Goal: Task Accomplishment & Management: Complete application form

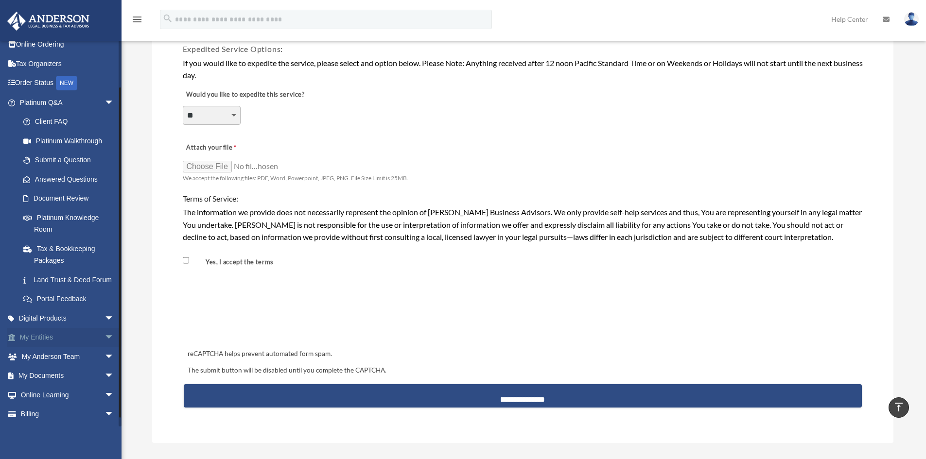
scroll to position [49, 0]
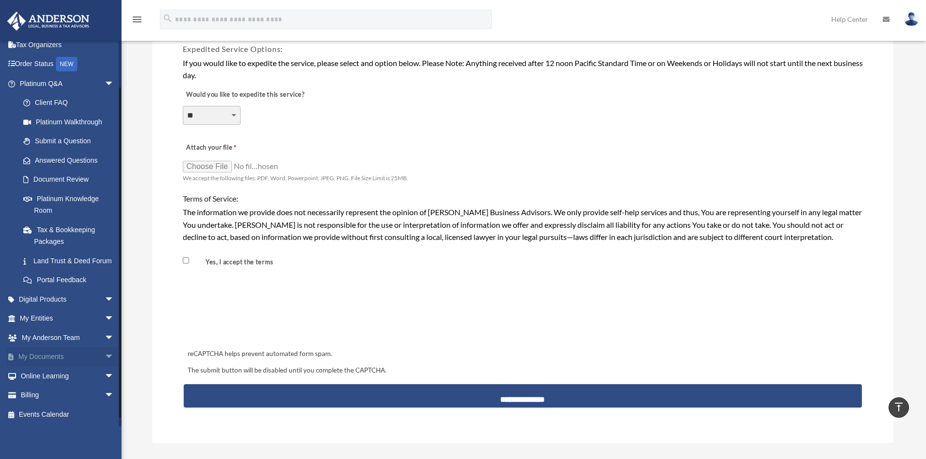
click at [104, 366] on span "arrow_drop_down" at bounding box center [113, 357] width 19 height 20
click at [67, 403] on link "Meeting Minutes" at bounding box center [71, 392] width 115 height 19
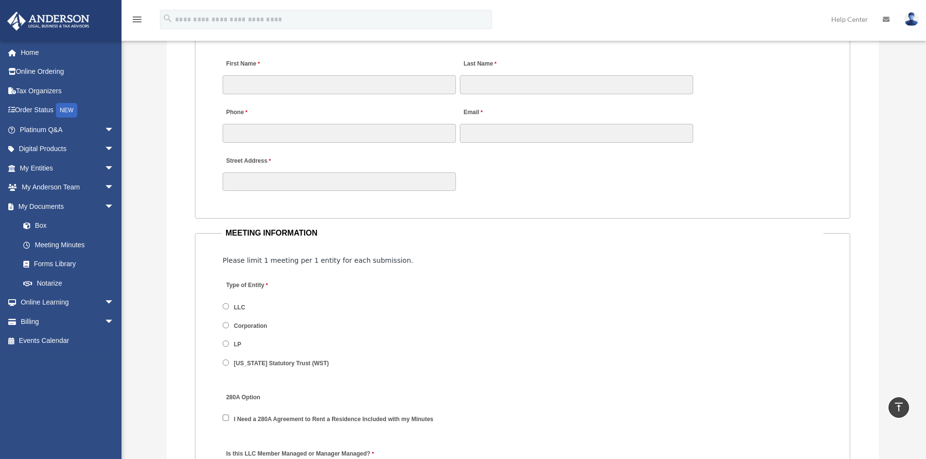
scroll to position [922, 0]
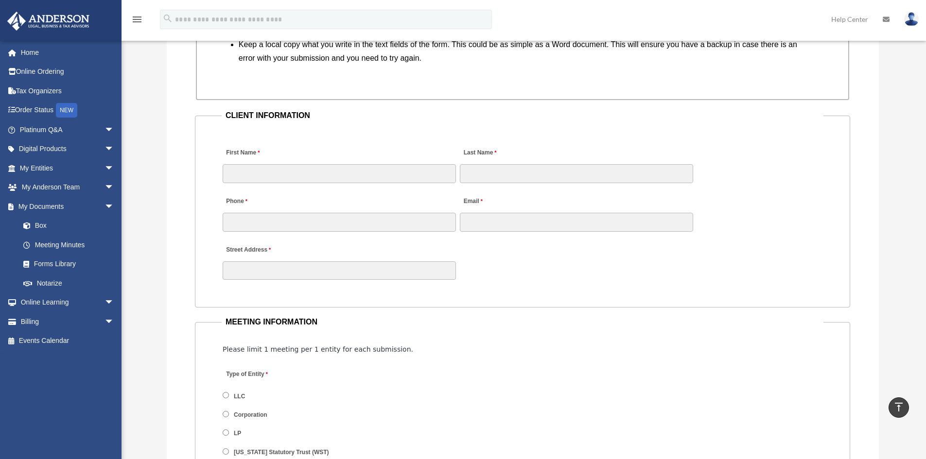
click at [772, 230] on div "Phone Email" at bounding box center [523, 208] width 602 height 49
click at [783, 127] on fieldset "CLIENT INFORMATION First Name Last Name Phone Email Street Address" at bounding box center [522, 208] width 655 height 199
click at [751, 258] on div "Street Address" at bounding box center [523, 260] width 602 height 43
click at [651, 263] on div "Street Address" at bounding box center [523, 260] width 602 height 43
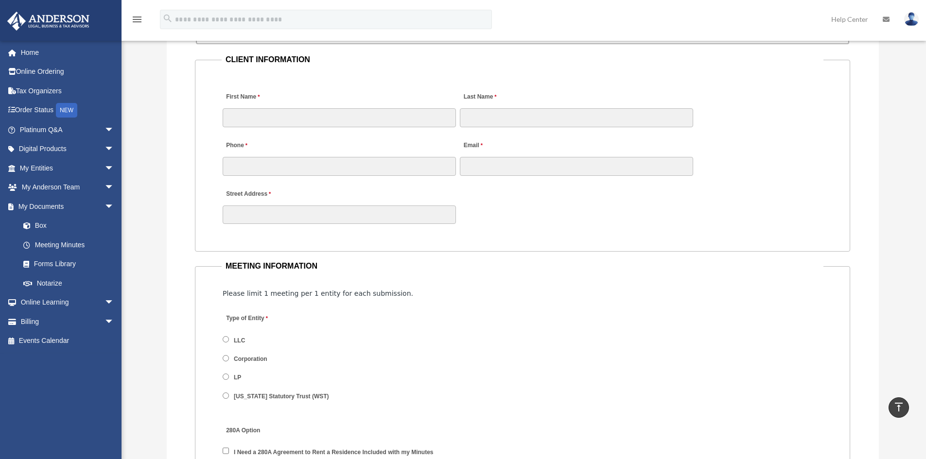
scroll to position [1068, 0]
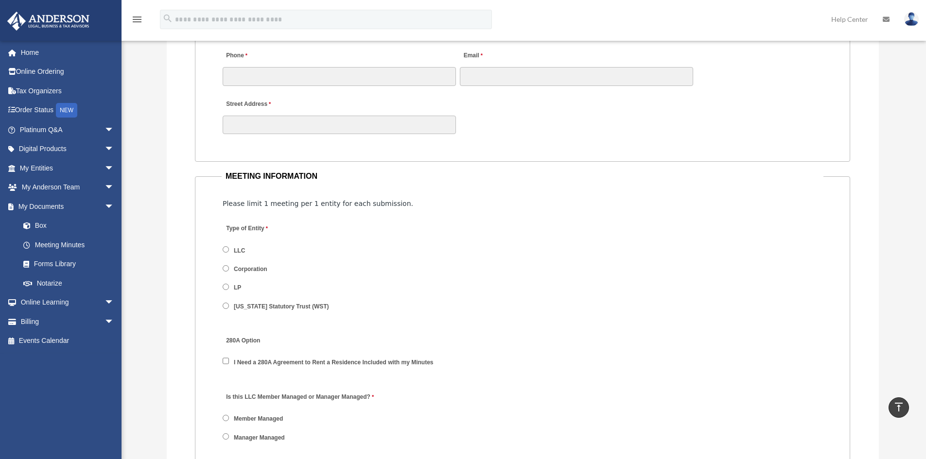
click at [628, 303] on div "Type of Entity LLC Corporation LP Wyoming Statutory Trust (WST)" at bounding box center [523, 270] width 602 height 106
drag, startPoint x: 590, startPoint y: 336, endPoint x: 585, endPoint y: 334, distance: 5.9
click at [589, 334] on div "280A Option I Need a 280A Agreement to Rent a Residence Included with my Minutes" at bounding box center [523, 355] width 602 height 51
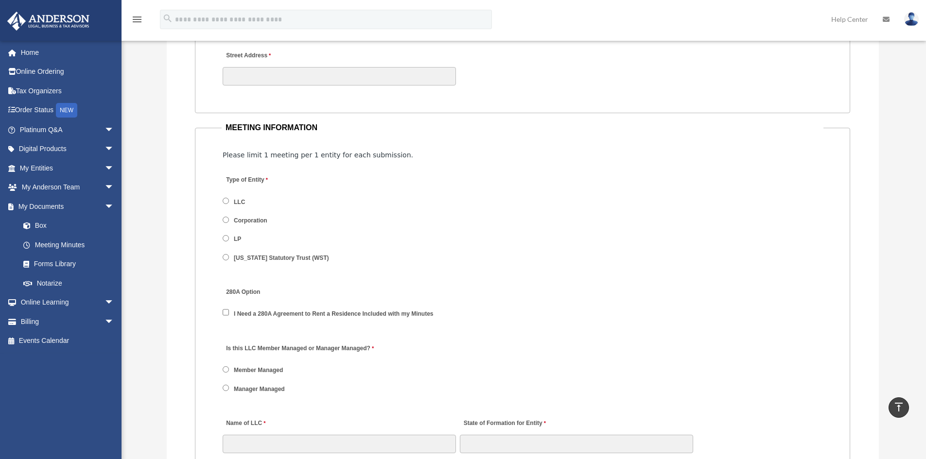
scroll to position [1165, 0]
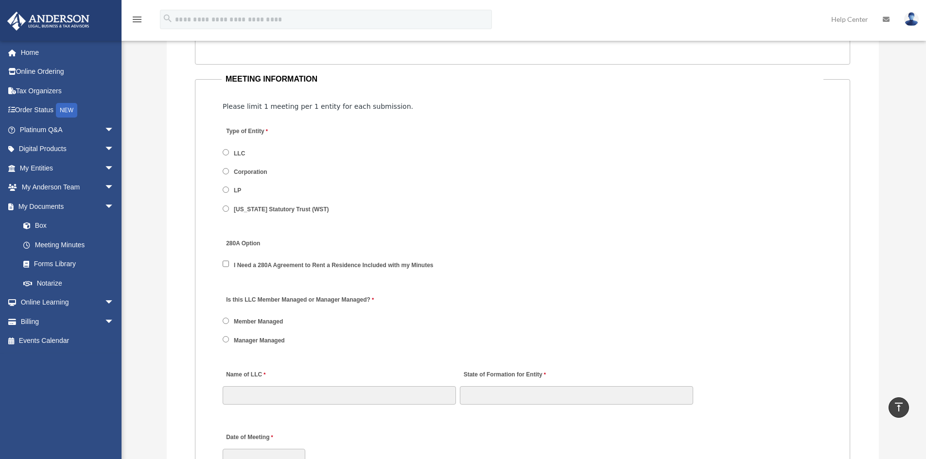
click at [491, 201] on div "Type of Entity LLC Corporation LP Wyoming Statutory Trust (WST)" at bounding box center [523, 173] width 602 height 106
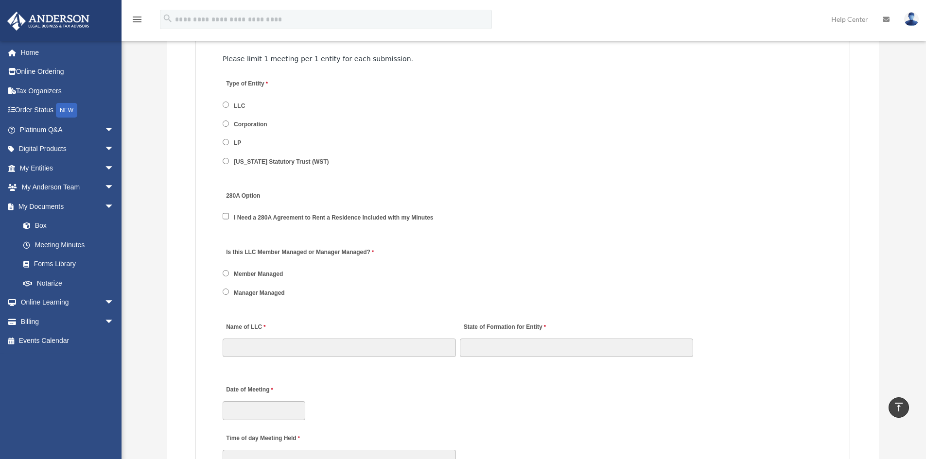
scroll to position [1311, 0]
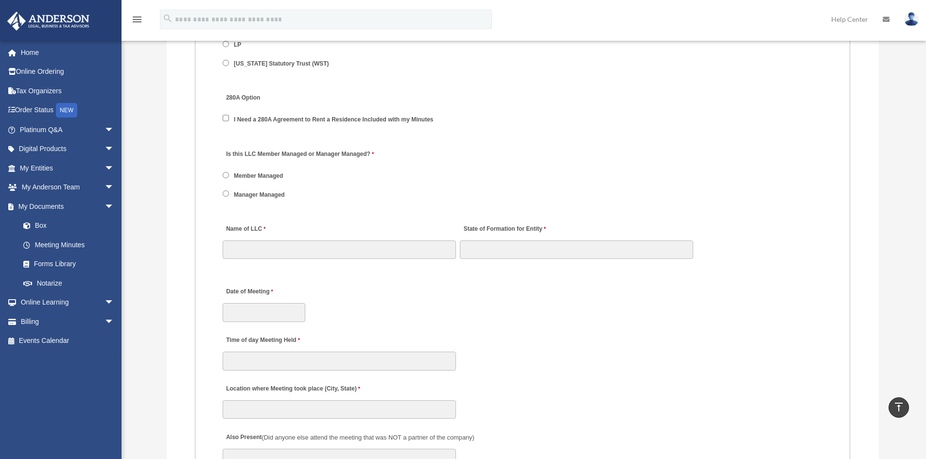
click at [502, 159] on div "Is this LLC Member Managed or Manager Managed? Member Managed Manager Managed" at bounding box center [523, 176] width 602 height 69
click at [505, 146] on div "Is this LLC Member Managed or Manager Managed? Member Managed Manager Managed" at bounding box center [523, 176] width 602 height 69
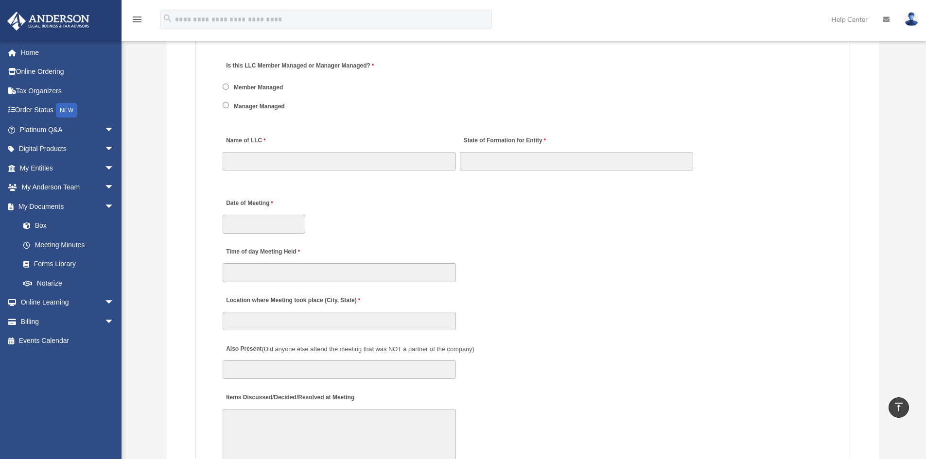
scroll to position [1408, 0]
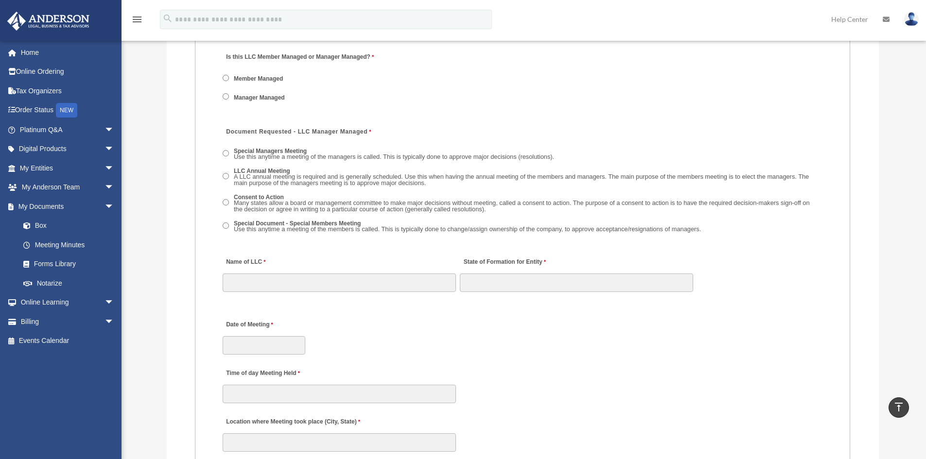
click at [578, 402] on div "Time of day Meeting Held" at bounding box center [523, 383] width 602 height 43
click at [607, 341] on div "Date of Meeting" at bounding box center [523, 334] width 602 height 43
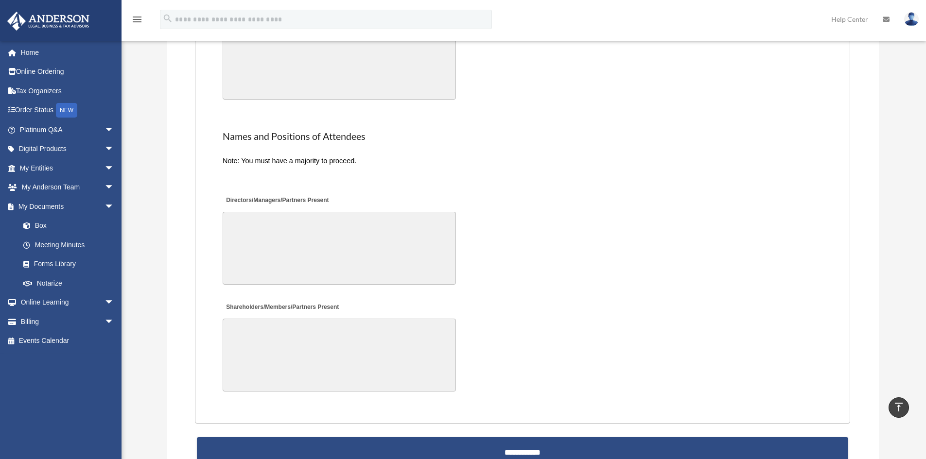
scroll to position [2088, 0]
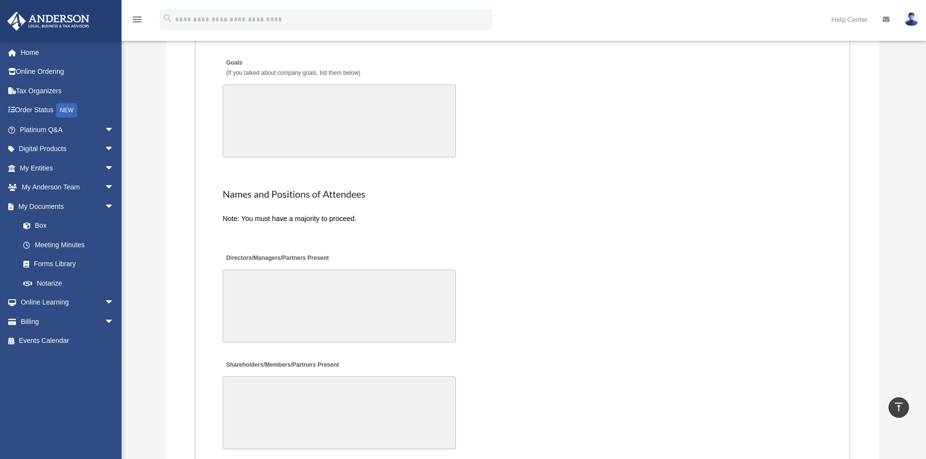
click at [640, 287] on div "Directors/Managers/Partners Present" at bounding box center [523, 297] width 602 height 101
click at [585, 189] on h2 "Names and Positions of Attendees" at bounding box center [523, 195] width 600 height 14
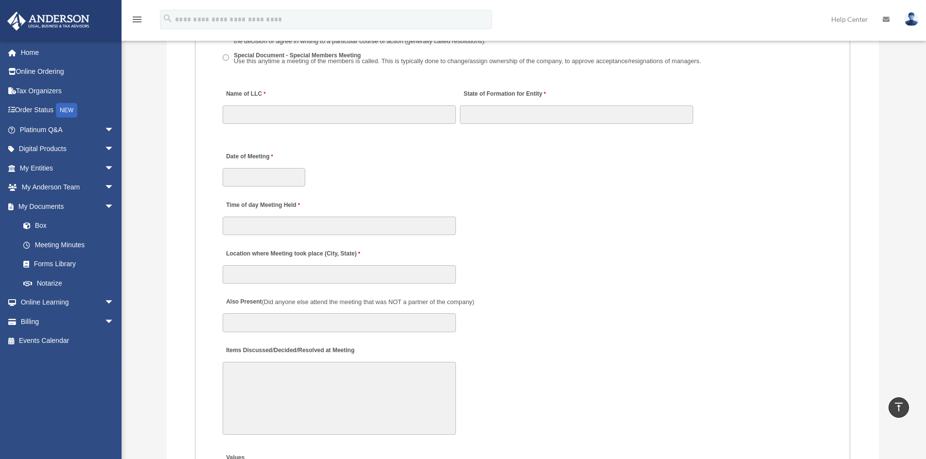
scroll to position [1602, 0]
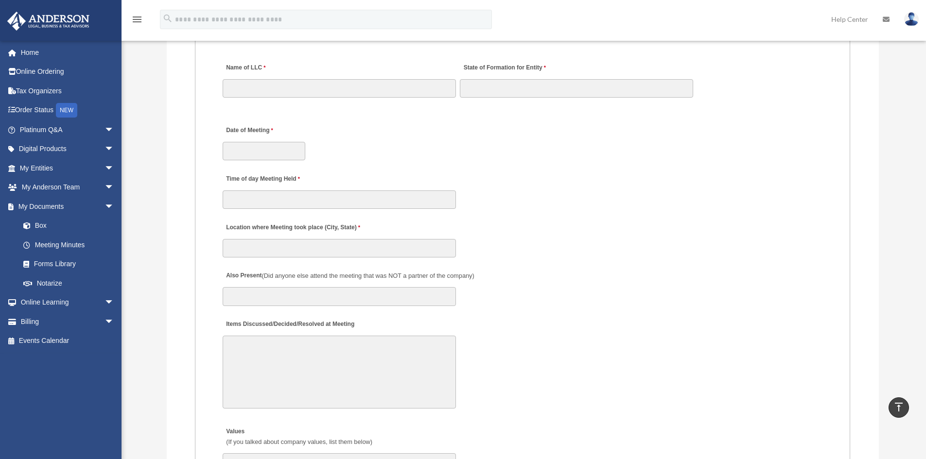
click at [576, 227] on div "Location where Meeting took place (City, State)" at bounding box center [523, 237] width 602 height 43
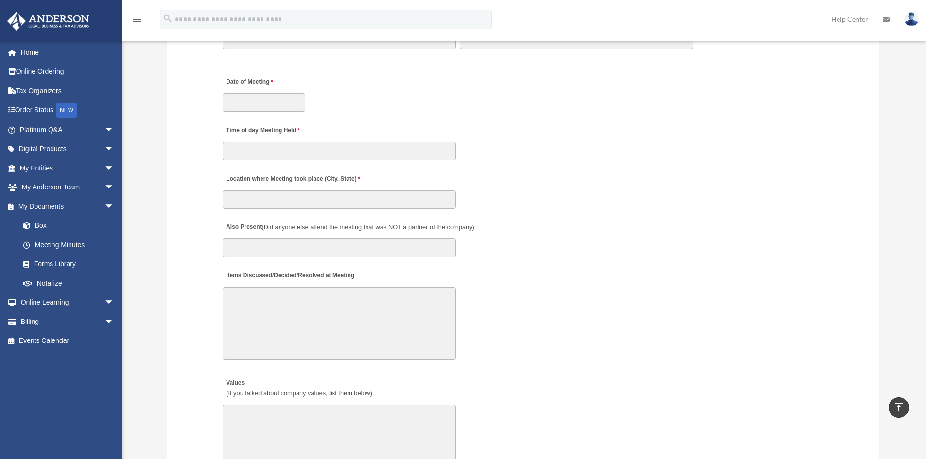
click at [811, 255] on div "Also Present (Did anyone else attend the meeting that was NOT a partner of the …" at bounding box center [523, 237] width 602 height 43
click at [360, 310] on textarea "Items Discussed/Decided/Resolved at Meeting" at bounding box center [339, 323] width 233 height 73
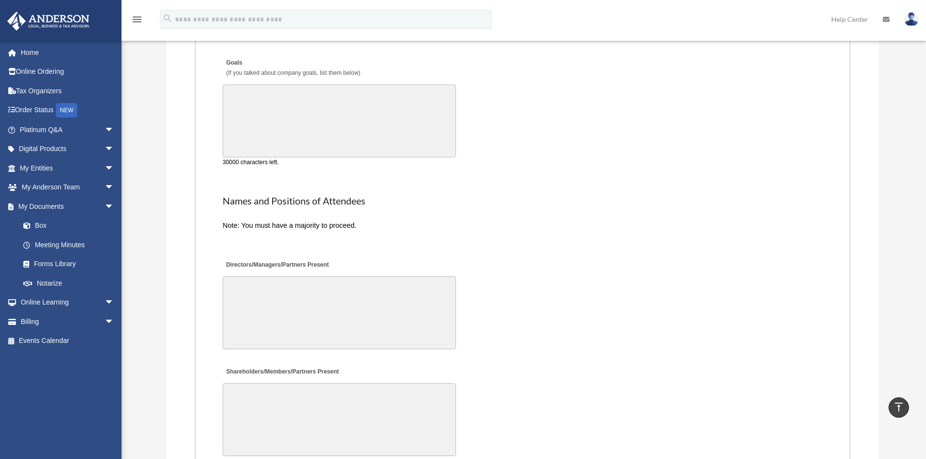
scroll to position [2082, 0]
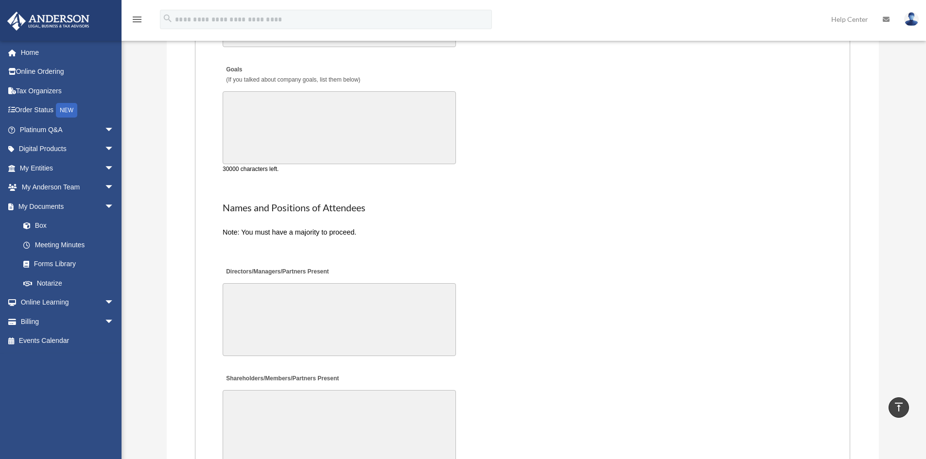
click at [295, 138] on textarea "Goals (If you talked about company goals, list them below)" at bounding box center [339, 127] width 233 height 73
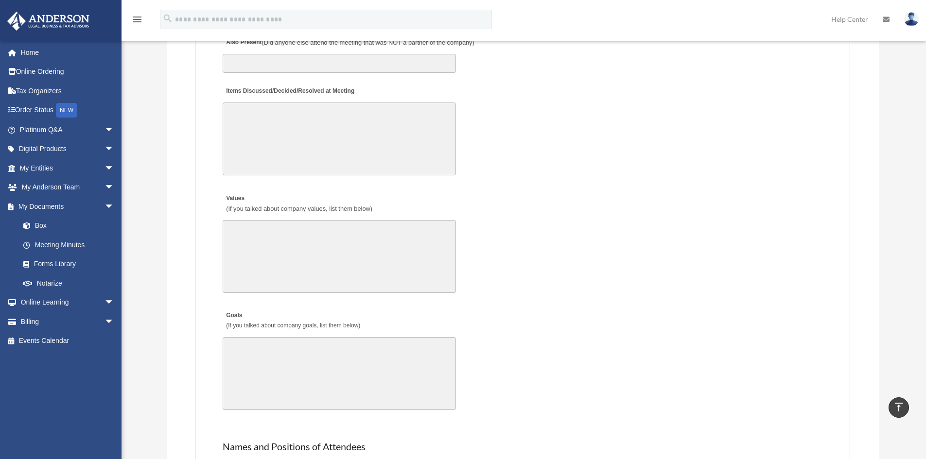
scroll to position [1839, 0]
drag, startPoint x: 614, startPoint y: 218, endPoint x: 596, endPoint y: 208, distance: 20.2
click at [612, 218] on div "Values (If you talked about company values, list them below) 30000 characters l…" at bounding box center [523, 239] width 602 height 111
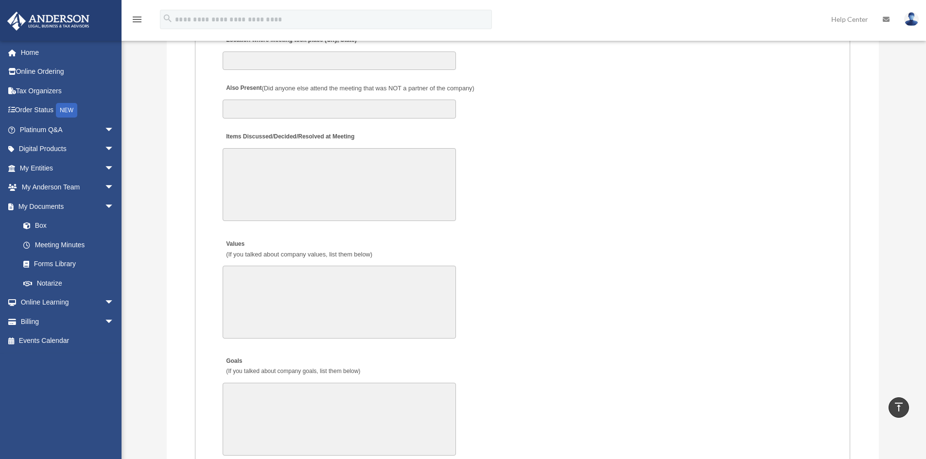
click at [567, 281] on div "Values (If you talked about company values, list them below) 30000 characters l…" at bounding box center [523, 287] width 602 height 111
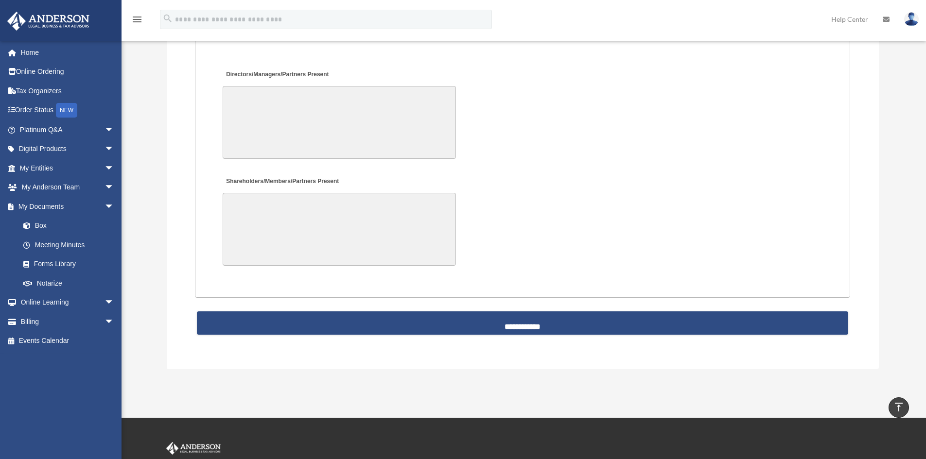
scroll to position [2276, 0]
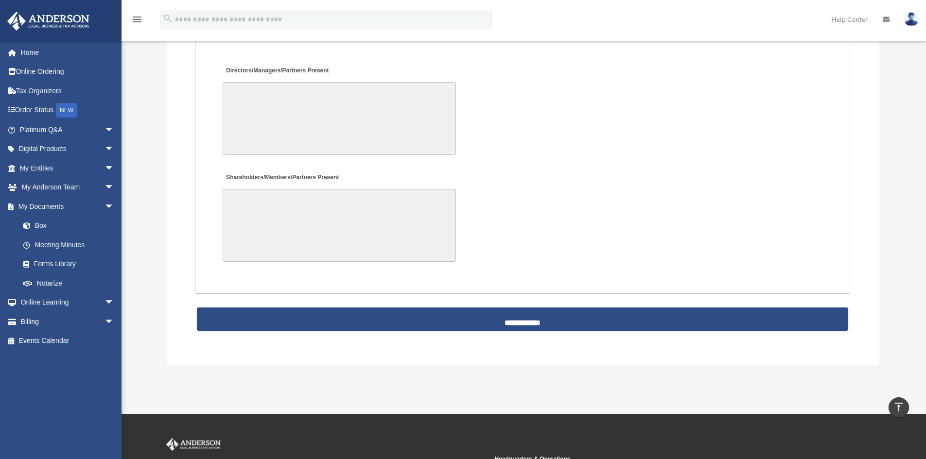
click at [728, 178] on div "Shareholders/Members/Partners Present" at bounding box center [523, 216] width 602 height 101
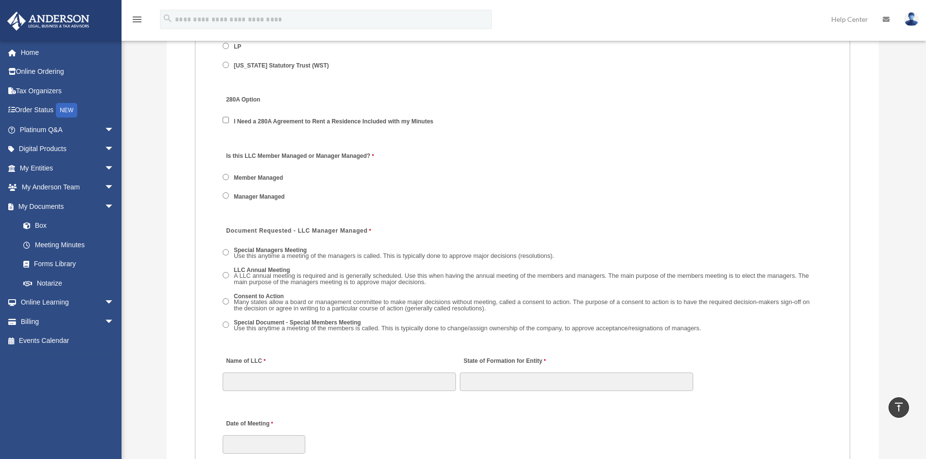
scroll to position [1304, 0]
